Goal: Information Seeking & Learning: Learn about a topic

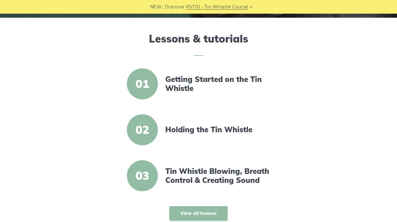
scroll to position [168, 0]
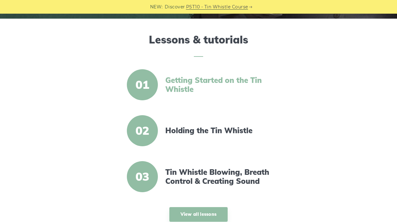
click at [177, 79] on link "Getting Started on the Tin Whistle" at bounding box center [218, 85] width 107 height 18
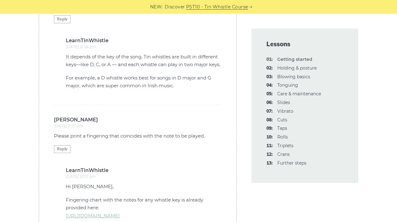
scroll to position [1720, 0]
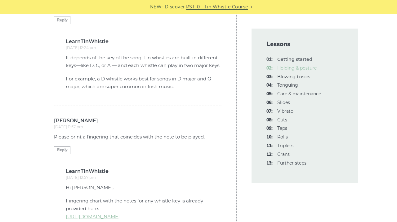
click at [289, 67] on link "02: Holding & posture" at bounding box center [296, 68] width 39 height 6
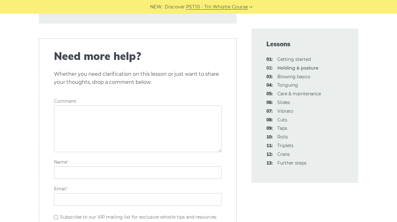
scroll to position [1025, 0]
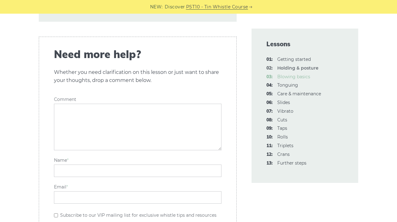
click at [287, 76] on link "03: Blowing basics" at bounding box center [293, 77] width 33 height 6
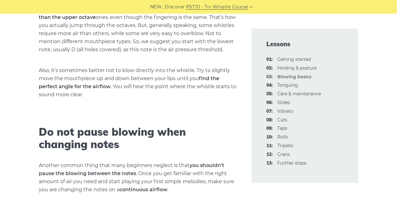
scroll to position [716, 0]
